Goal: Obtain resource: Obtain resource

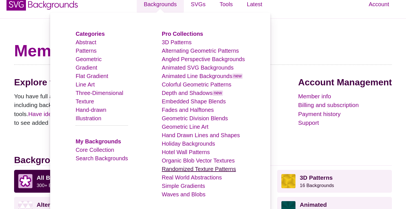
scroll to position [14, 0]
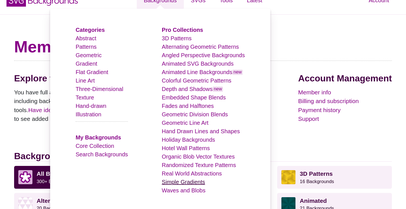
click at [190, 180] on link "Simple Gradients" at bounding box center [183, 182] width 43 height 6
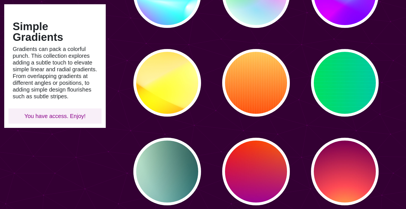
scroll to position [105, 0]
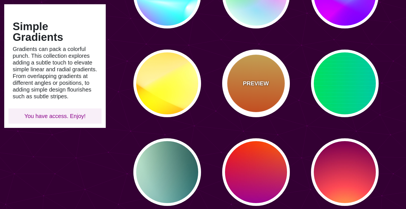
click at [257, 87] on p "PREVIEW" at bounding box center [256, 83] width 26 height 8
type input "#FFFFFF"
type input "#FFCC55"
type input "#FF4400"
type input "0"
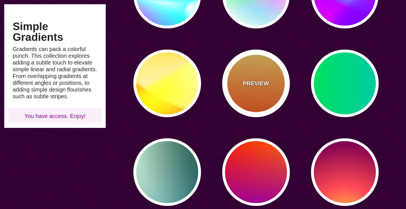
type input "10"
type input "0.1"
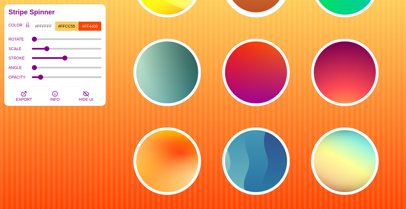
scroll to position [192, 0]
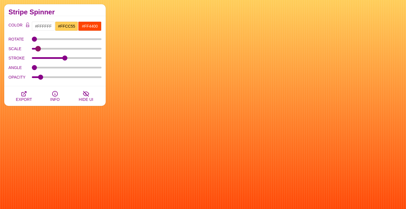
drag, startPoint x: 47, startPoint y: 48, endPoint x: 38, endPoint y: 47, distance: 8.5
type input "0.35"
click at [38, 48] on input "SCALE" at bounding box center [67, 49] width 70 height 2
type input "0.14"
click at [43, 78] on input "OPACITY" at bounding box center [67, 77] width 70 height 2
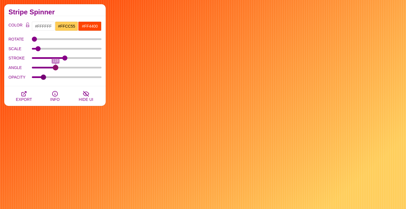
drag, startPoint x: 34, startPoint y: 67, endPoint x: 56, endPoint y: 70, distance: 21.6
type input "119"
click at [56, 69] on input "ANGLE" at bounding box center [67, 68] width 70 height 2
drag, startPoint x: 36, startPoint y: 41, endPoint x: 51, endPoint y: 41, distance: 15.2
type input "91"
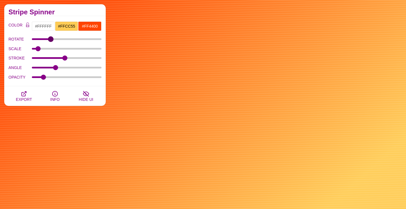
click at [51, 40] on input "ROTATE" at bounding box center [67, 39] width 70 height 2
type input "0.35"
click at [38, 48] on input "SCALE" at bounding box center [67, 49] width 70 height 2
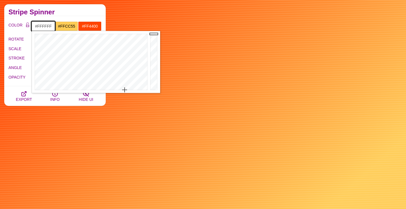
click at [46, 25] on input "#FFFFFF" at bounding box center [43, 26] width 23 height 10
paste input "#B86526"
type input "#B86526"
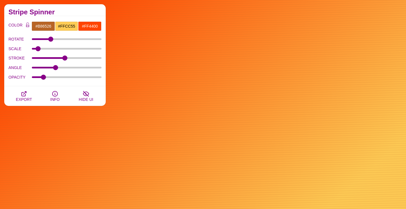
click at [60, 12] on h2 "Stripe Spinner" at bounding box center [54, 12] width 93 height 5
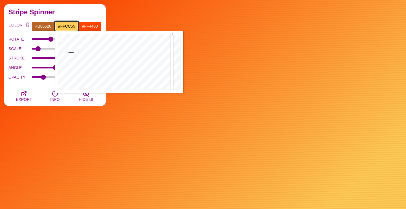
click at [61, 28] on input "#FFCC55" at bounding box center [66, 26] width 23 height 10
paste input "#B86526"
type input "#B86526"
click at [86, 26] on input "#FF4400" at bounding box center [89, 26] width 23 height 10
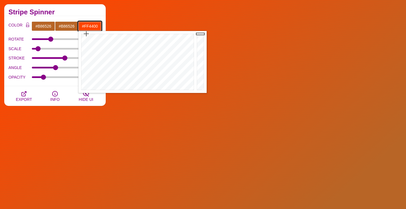
click at [86, 26] on input "#FF4400" at bounding box center [89, 26] width 23 height 10
paste input "#B86526"
type input "#B86526"
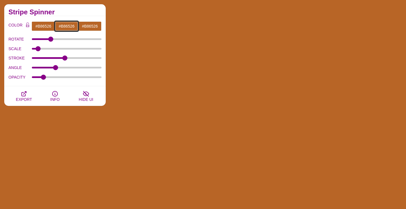
click at [67, 26] on input "#B86526" at bounding box center [66, 26] width 23 height 10
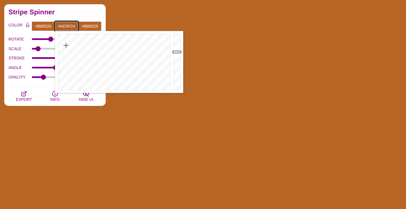
click at [175, 52] on div at bounding box center [177, 62] width 11 height 62
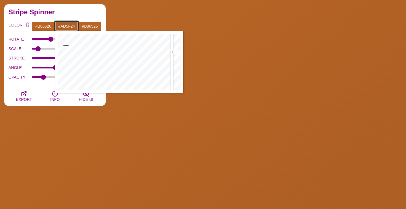
type input "#A45A22"
click at [176, 54] on div at bounding box center [177, 62] width 11 height 62
click at [93, 16] on div "Stripe Spinner" at bounding box center [55, 10] width 102 height 12
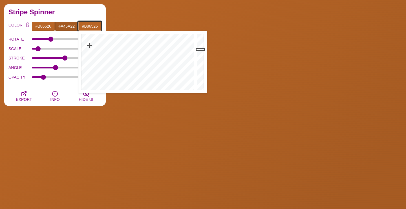
click at [92, 25] on input "#B86526" at bounding box center [89, 26] width 23 height 10
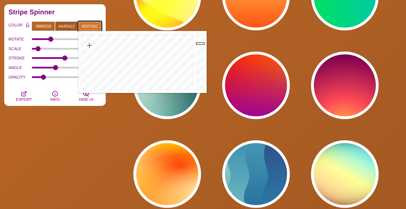
click at [199, 43] on div at bounding box center [200, 62] width 11 height 62
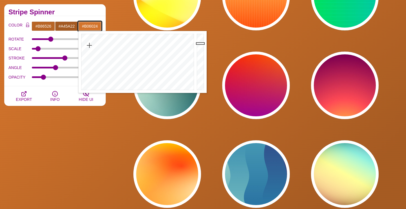
click at [200, 51] on div at bounding box center [200, 62] width 11 height 62
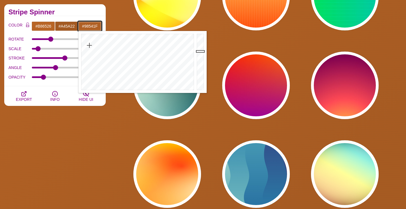
click at [199, 56] on div at bounding box center [200, 62] width 11 height 62
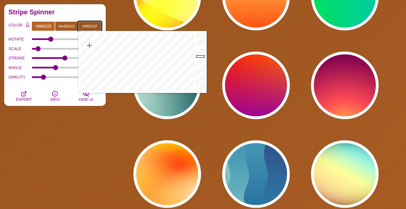
type input "#9A5420"
click at [199, 56] on div at bounding box center [200, 62] width 11 height 62
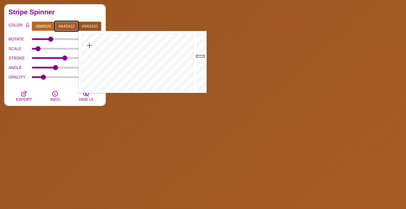
click at [67, 25] on input "#A45A22" at bounding box center [66, 26] width 23 height 10
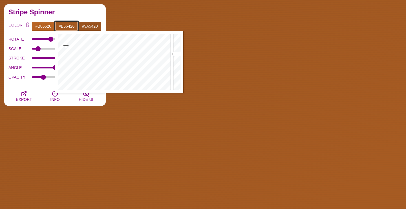
click at [177, 50] on div at bounding box center [177, 62] width 11 height 62
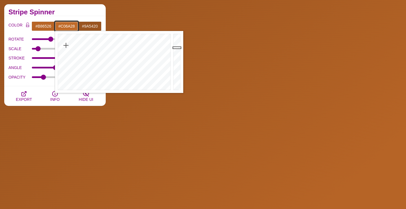
click at [177, 48] on div at bounding box center [177, 62] width 11 height 62
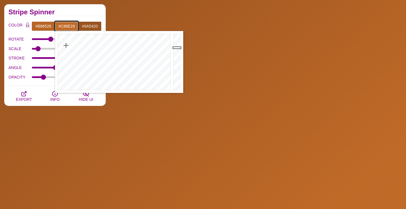
click at [177, 46] on div at bounding box center [177, 62] width 11 height 62
type input "#D2732B"
click at [177, 44] on div at bounding box center [177, 62] width 11 height 62
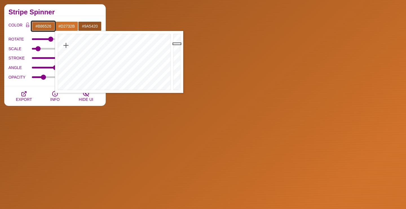
click at [42, 22] on input "#B86526" at bounding box center [43, 26] width 23 height 10
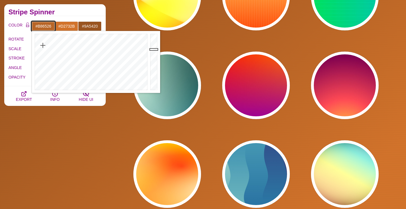
type input "#D3742C"
click at [153, 43] on div at bounding box center [154, 62] width 11 height 62
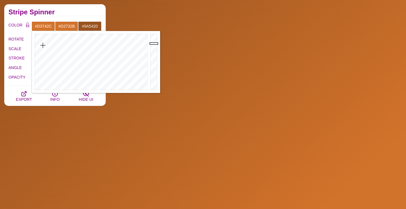
click at [90, 11] on h2 "Stripe Spinner" at bounding box center [54, 12] width 93 height 5
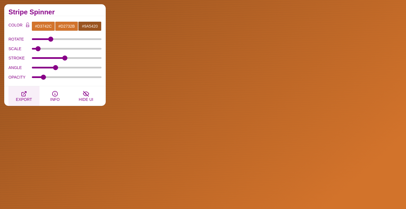
click at [27, 95] on icon "button" at bounding box center [24, 94] width 7 height 7
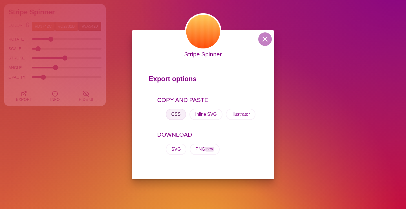
click at [177, 115] on button "CSS" at bounding box center [176, 114] width 21 height 11
click at [265, 39] on button at bounding box center [265, 39] width 14 height 14
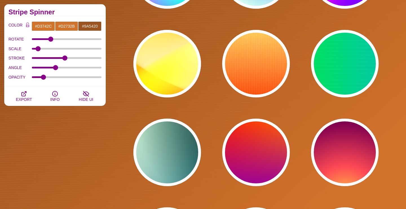
scroll to position [0, 0]
